Goal: Task Accomplishment & Management: Manage account settings

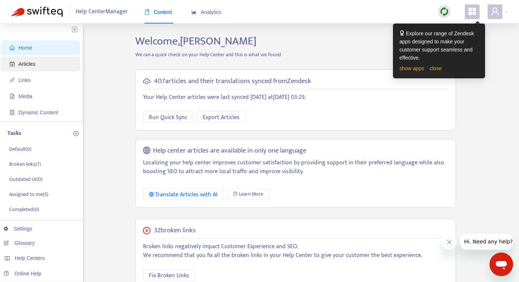
click at [25, 63] on span "Articles" at bounding box center [26, 64] width 17 height 6
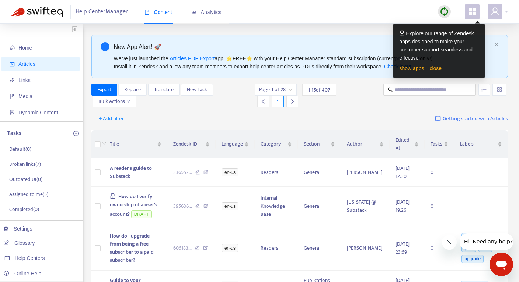
click at [110, 100] on span "Bulk Actions" at bounding box center [114, 102] width 32 height 8
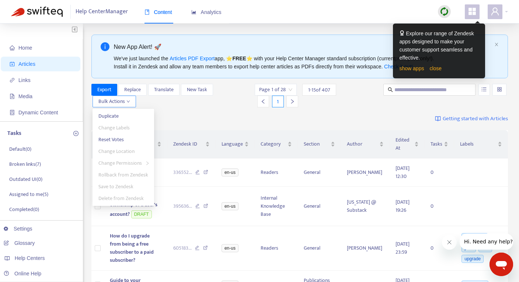
click at [110, 100] on span "Bulk Actions" at bounding box center [114, 102] width 32 height 8
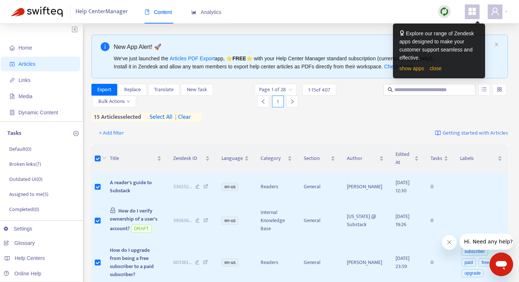
click at [186, 115] on span "| clear" at bounding box center [181, 117] width 18 height 9
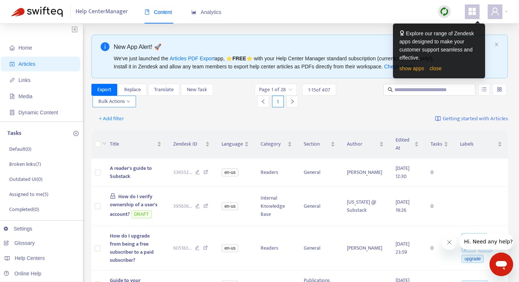
click at [119, 101] on span "Bulk Actions" at bounding box center [114, 102] width 32 height 8
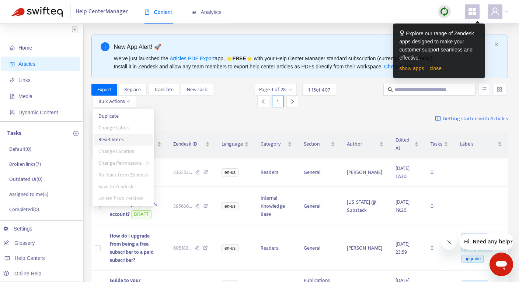
click at [113, 142] on span "Reset Votes" at bounding box center [110, 140] width 25 height 8
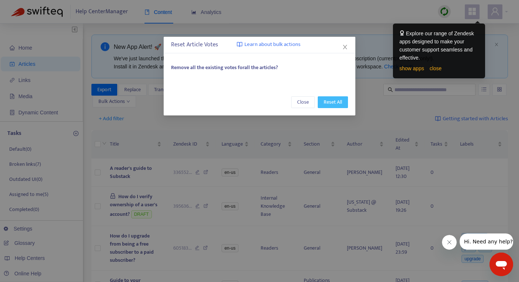
click at [331, 103] on span "Reset All" at bounding box center [332, 102] width 18 height 8
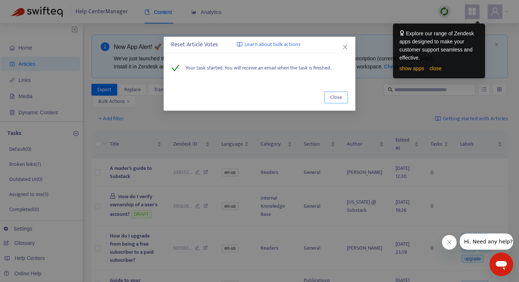
click at [337, 97] on span "Close" at bounding box center [336, 98] width 12 height 8
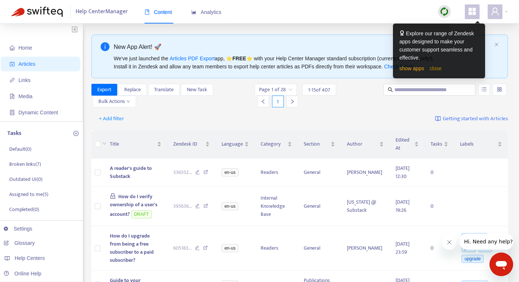
click at [436, 66] on link "close" at bounding box center [435, 69] width 12 height 6
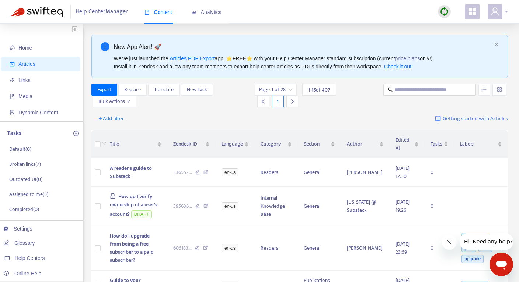
click at [497, 14] on icon "user" at bounding box center [494, 11] width 9 height 9
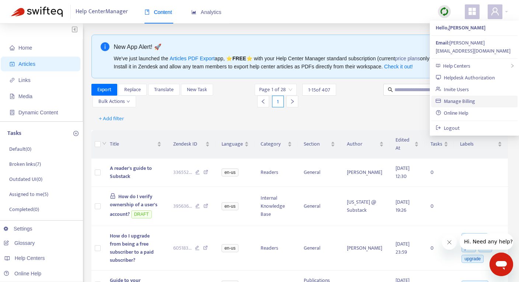
click at [457, 97] on link "Manage Billing" at bounding box center [454, 101] width 39 height 8
